Goal: Communication & Community: Answer question/provide support

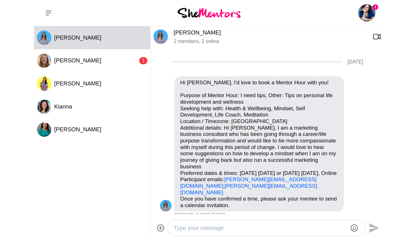
scroll to position [280, 0]
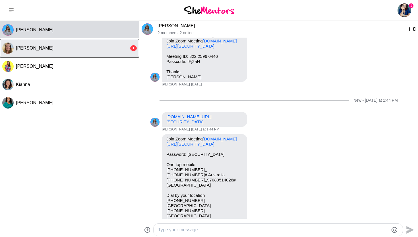
click at [37, 49] on span "[PERSON_NAME]" at bounding box center [35, 47] width 38 height 5
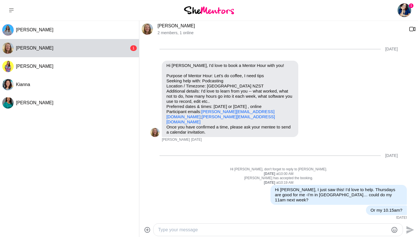
scroll to position [210, 0]
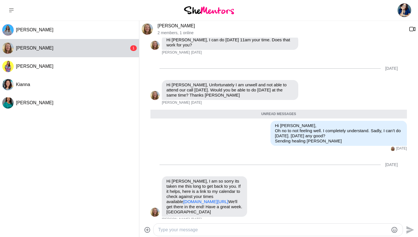
click at [181, 187] on textarea "Type your message" at bounding box center [273, 229] width 230 height 7
click at [204, 187] on textarea "[PERSON_NAME] missed this. from [DATE]" at bounding box center [273, 229] width 230 height 7
click at [245, 187] on textarea "[PERSON_NAME] missed this... from [DATE]" at bounding box center [273, 229] width 230 height 7
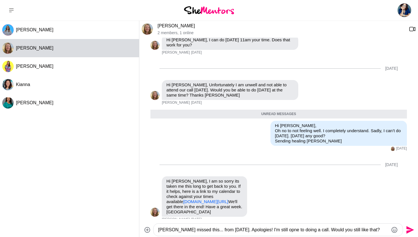
click at [277, 187] on textarea "[PERSON_NAME] missed this... from [DATE]. Apologies! I'm still opne to doing a …" at bounding box center [273, 229] width 230 height 7
drag, startPoint x: 323, startPoint y: 229, endPoint x: 316, endPoint y: 229, distance: 6.3
click at [277, 187] on textarea "[PERSON_NAME] missed this... from [DATE]. Apologies! I'm still open to doing a …" at bounding box center [273, 229] width 230 height 7
drag, startPoint x: 324, startPoint y: 229, endPoint x: 314, endPoint y: 229, distance: 10.0
click at [277, 187] on textarea "[PERSON_NAME] missed this... from [DATE]. Apologies! I'm still open to doing a …" at bounding box center [273, 229] width 230 height 7
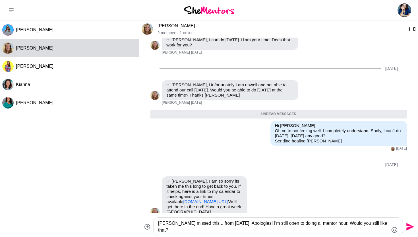
click at [277, 187] on textarea "[PERSON_NAME] missed this... from [DATE]. Apologies! I'm still open to doing a.…" at bounding box center [273, 227] width 230 height 14
type textarea "[PERSON_NAME] missed this... from [DATE]. Apologies! I'm still open to doing a …"
click at [277, 187] on icon "Send" at bounding box center [410, 227] width 8 height 8
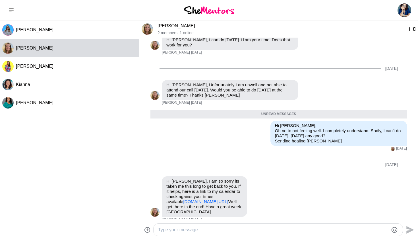
scroll to position [255, 0]
